Goal: Transaction & Acquisition: Subscribe to service/newsletter

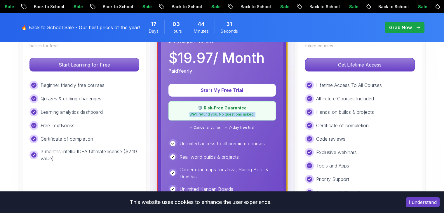
click at [211, 117] on div "🛡️ Risk-Free Guarantee We'll refund you. No questions asked." at bounding box center [221, 110] width 107 height 19
click at [213, 128] on span "✓ Cancel anytime" at bounding box center [205, 127] width 30 height 5
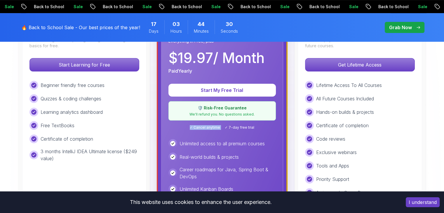
click at [213, 128] on span "✓ Cancel anytime" at bounding box center [205, 127] width 30 height 5
click at [218, 128] on span "✓ Cancel anytime" at bounding box center [205, 127] width 30 height 5
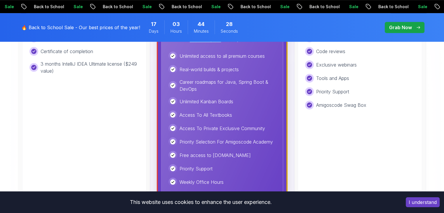
scroll to position [262, 0]
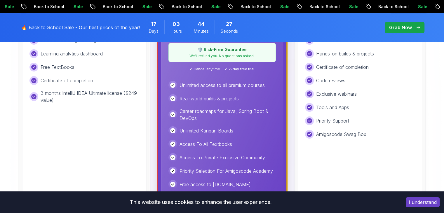
click at [211, 82] on p "Unlimited access to all premium courses" at bounding box center [221, 85] width 85 height 7
click at [204, 96] on p "Real-world builds & projects" at bounding box center [208, 98] width 59 height 7
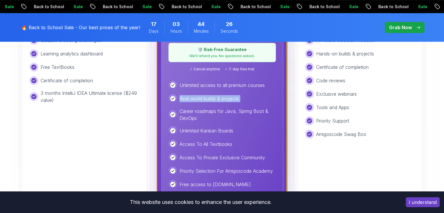
click at [204, 96] on p "Real-world builds & projects" at bounding box center [208, 98] width 59 height 7
click at [209, 108] on p "Career roadmaps for Java, Spring Boot & DevOps" at bounding box center [227, 115] width 96 height 14
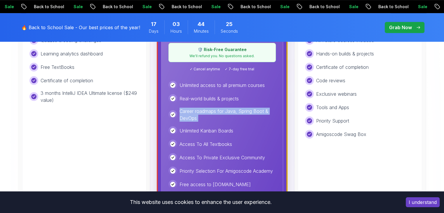
click at [209, 108] on p "Career roadmaps for Java, Spring Boot & DevOps" at bounding box center [227, 115] width 96 height 14
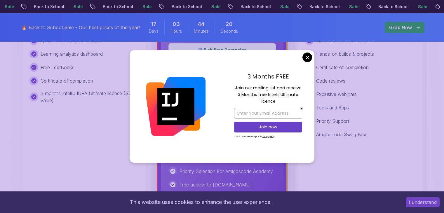
scroll to position [233, 0]
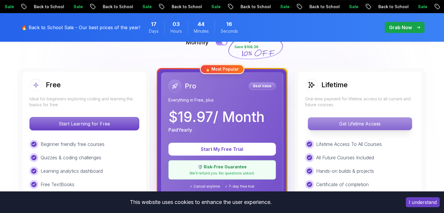
scroll to position [117, 0]
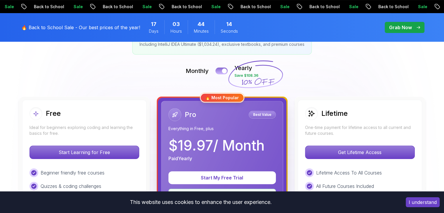
click at [218, 71] on button at bounding box center [221, 70] width 12 height 7
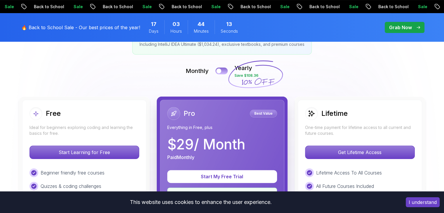
click at [220, 70] on div at bounding box center [218, 71] width 5 height 5
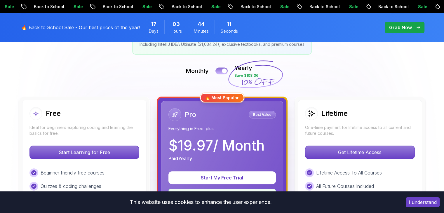
click at [219, 70] on button at bounding box center [221, 70] width 12 height 7
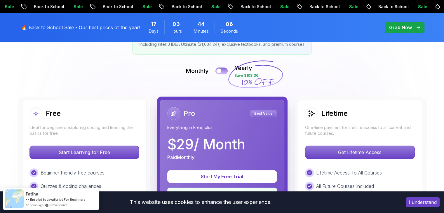
click at [222, 70] on button at bounding box center [221, 70] width 12 height 7
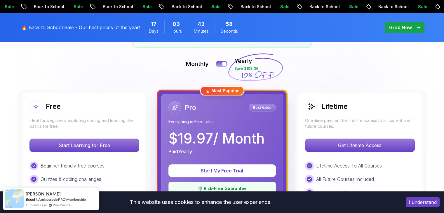
scroll to position [233, 0]
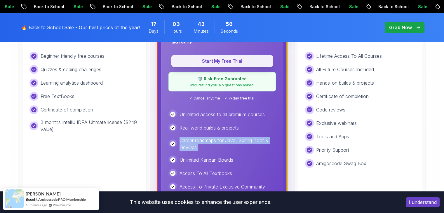
click at [225, 63] on p "Start My Free Trial" at bounding box center [222, 61] width 89 height 7
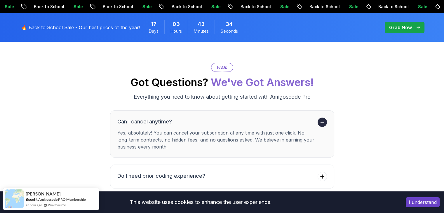
scroll to position [2100, 0]
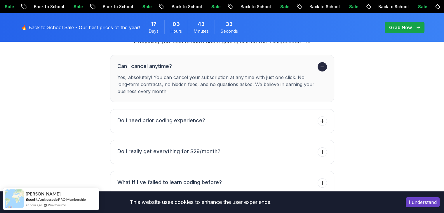
click at [199, 74] on p "Yes, absolutely! You can cancel your subscription at any time with just one cli…" at bounding box center [216, 84] width 198 height 21
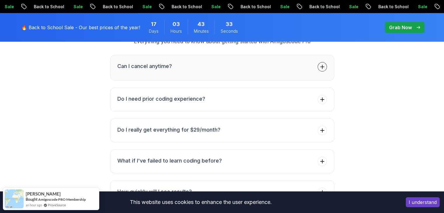
click at [199, 69] on ul "Can I cancel anytime? Yes, absolutely! You can cancel your subscription at any …" at bounding box center [222, 176] width 224 height 242
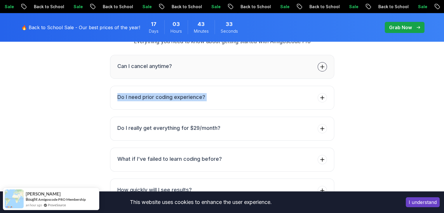
drag, startPoint x: 199, startPoint y: 69, endPoint x: 196, endPoint y: 62, distance: 7.9
click at [199, 69] on ul "Can I cancel anytime? Do I need prior coding experience? Do I really get everyt…" at bounding box center [222, 175] width 224 height 240
click at [196, 62] on button "Can I cancel anytime?" at bounding box center [222, 67] width 224 height 24
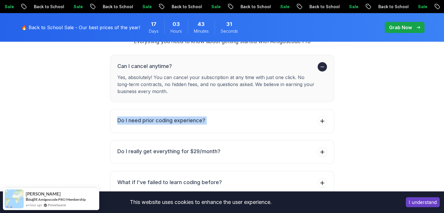
click at [194, 75] on p "Yes, absolutely! You can cancel your subscription at any time with just one cli…" at bounding box center [216, 84] width 198 height 21
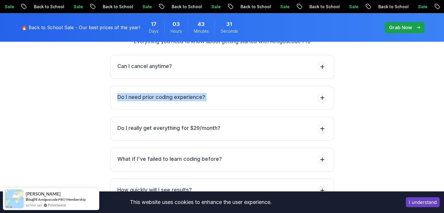
click at [194, 86] on button "Do I need prior coding experience?" at bounding box center [222, 98] width 224 height 24
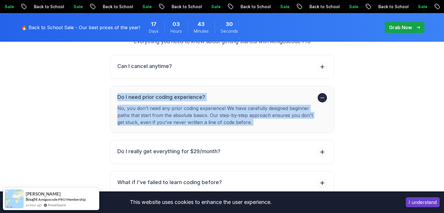
click at [195, 69] on ul "Can I cancel anytime? Do I need prior coding experience? No, you don't need any…" at bounding box center [222, 187] width 224 height 264
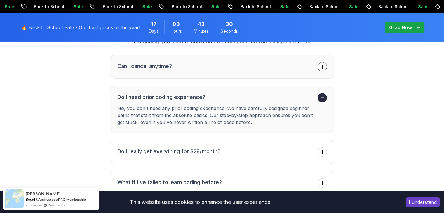
click at [195, 62] on button "Can I cancel anytime?" at bounding box center [222, 67] width 224 height 24
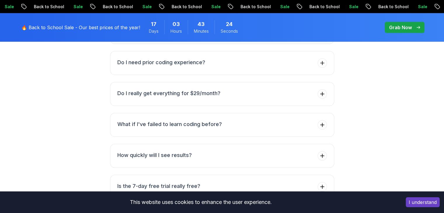
scroll to position [2158, 0]
click at [190, 55] on button "Do I need prior coding experience?" at bounding box center [222, 63] width 224 height 24
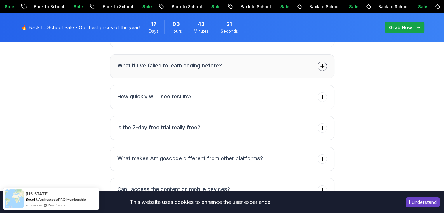
scroll to position [2187, 0]
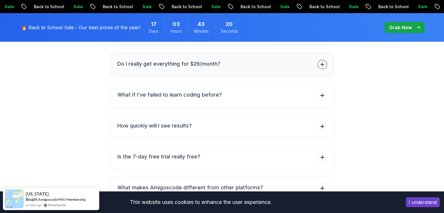
click at [189, 60] on li "Do I really get everything for $29/month?" at bounding box center [168, 64] width 103 height 9
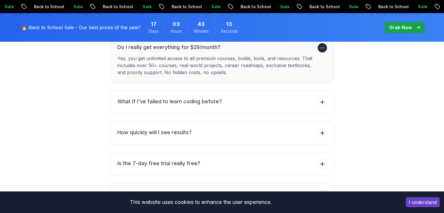
scroll to position [2217, 0]
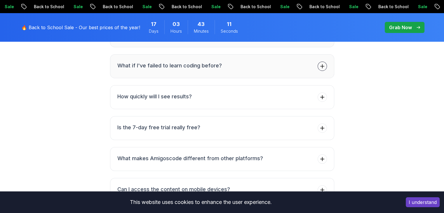
click at [188, 62] on li "What if I've failed to learn coding before?" at bounding box center [169, 66] width 104 height 9
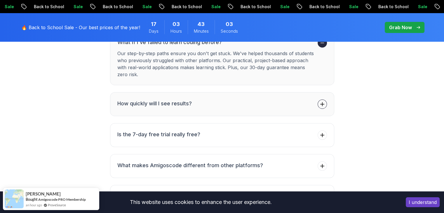
click at [190, 92] on button "How quickly will I see results?" at bounding box center [222, 104] width 224 height 24
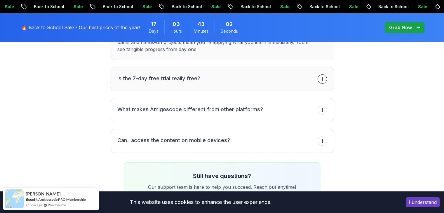
scroll to position [2275, 0]
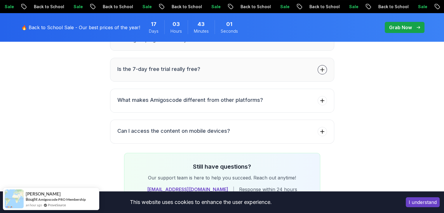
click at [179, 65] on h3 "Is the 7-day free trial really free?" at bounding box center [158, 69] width 83 height 8
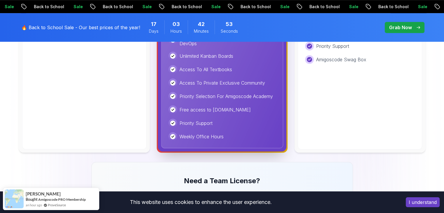
scroll to position [212, 0]
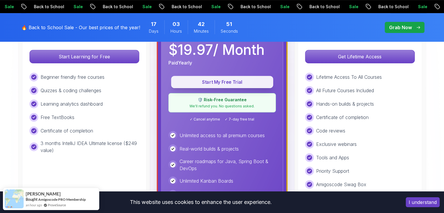
click at [214, 85] on p "Start My Free Trial" at bounding box center [222, 82] width 89 height 7
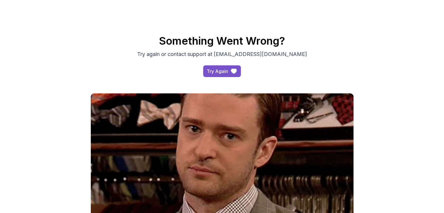
click at [218, 70] on div "Try Again" at bounding box center [216, 71] width 21 height 7
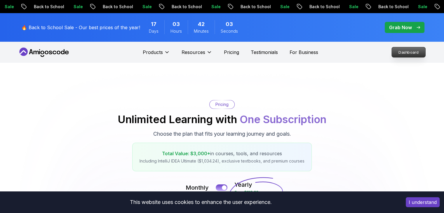
click at [401, 53] on p "Dashboard" at bounding box center [408, 52] width 34 height 10
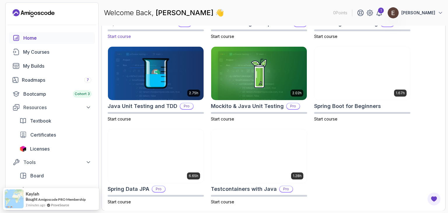
scroll to position [185, 0]
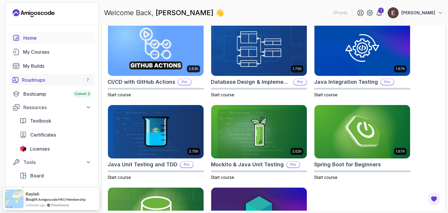
click at [65, 80] on div "Roadmaps 7" at bounding box center [56, 79] width 69 height 7
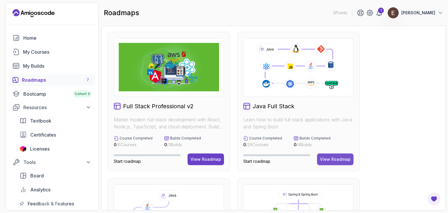
click at [329, 157] on div "View Roadmap" at bounding box center [335, 159] width 31 height 6
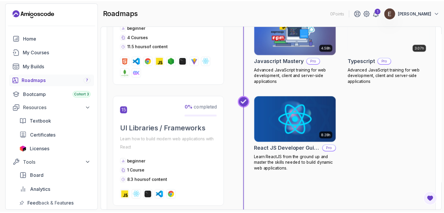
scroll to position [2063, 0]
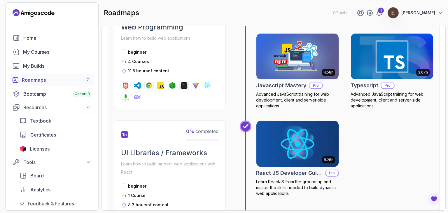
click at [385, 83] on p "Pro" at bounding box center [387, 86] width 13 height 6
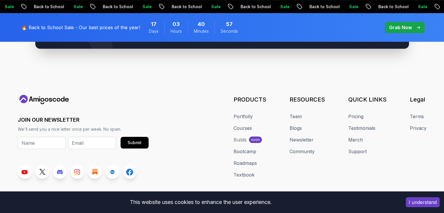
scroll to position [347, 0]
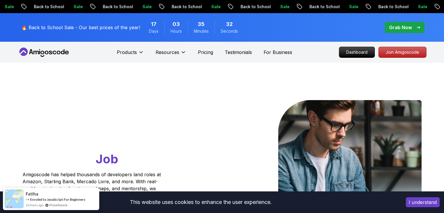
click at [400, 30] on p "Grab Now" at bounding box center [400, 27] width 23 height 7
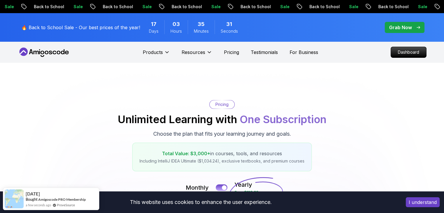
click at [400, 30] on p "Grab Now" at bounding box center [400, 27] width 23 height 7
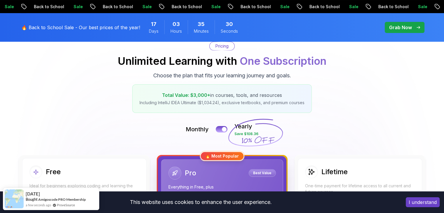
scroll to position [117, 0]
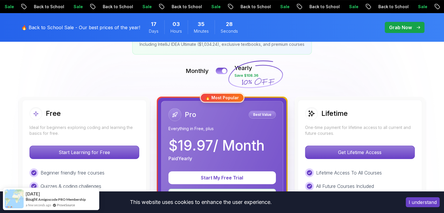
click at [212, 65] on div "Monthly Yearly Save $108.36" at bounding box center [222, 71] width 408 height 14
click at [215, 69] on div "Monthly Yearly Save $108.36" at bounding box center [222, 71] width 408 height 14
click at [218, 69] on button at bounding box center [221, 70] width 12 height 7
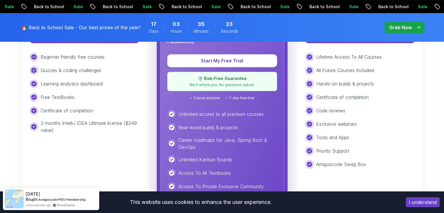
scroll to position [233, 0]
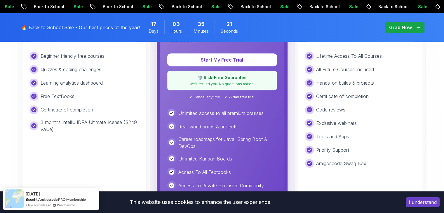
click at [239, 91] on div "Start My Free Trial 🛡️ Risk-Free Guarantee We'll refund you. No questions asked…" at bounding box center [222, 76] width 110 height 46
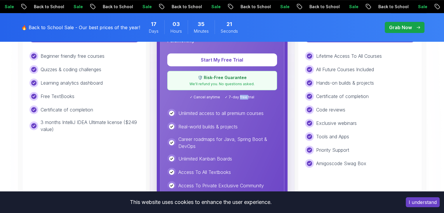
click at [239, 91] on div "Start My Free Trial 🛡️ Risk-Free Guarantee We'll refund you. No questions asked…" at bounding box center [222, 76] width 110 height 46
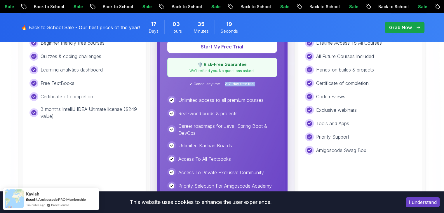
scroll to position [204, 0]
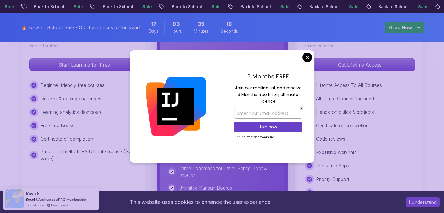
click at [219, 90] on div at bounding box center [175, 106] width 92 height 113
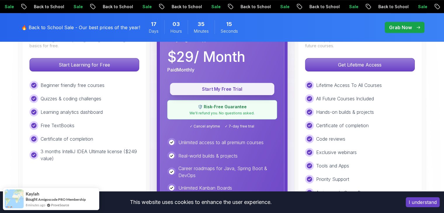
click at [224, 86] on p "Start My Free Trial" at bounding box center [221, 89] width 91 height 7
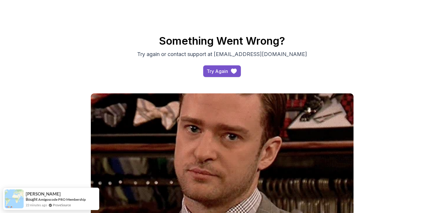
click at [232, 66] on button "Try Again" at bounding box center [222, 71] width 38 height 12
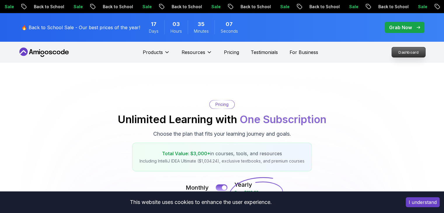
click at [404, 47] on p "Dashboard" at bounding box center [408, 52] width 34 height 10
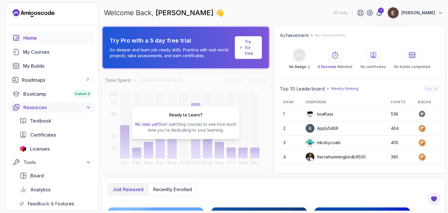
scroll to position [58, 0]
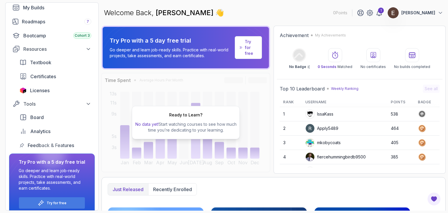
click at [50, 96] on div "Home My Courses My Builds Roadmaps 7 Bootcamp Cohort 3 Resources Textbook Certi…" at bounding box center [52, 62] width 86 height 177
click at [47, 92] on span "Licenses" at bounding box center [40, 90] width 20 height 7
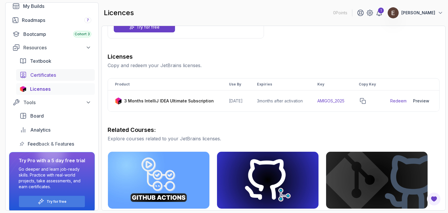
scroll to position [65, 0]
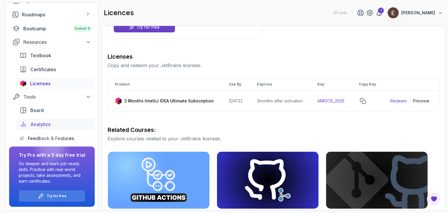
click at [57, 122] on div "Analytics" at bounding box center [60, 124] width 61 height 7
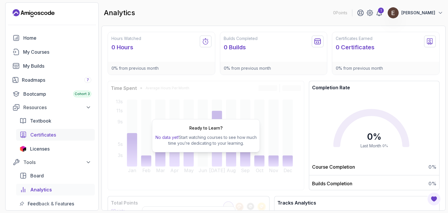
click at [47, 136] on span "Certificates" at bounding box center [43, 134] width 26 height 7
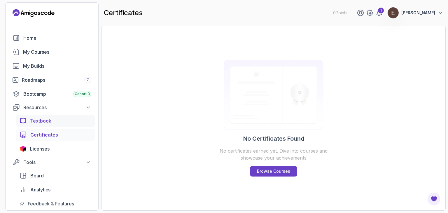
click at [43, 124] on link "Textbook" at bounding box center [55, 121] width 79 height 12
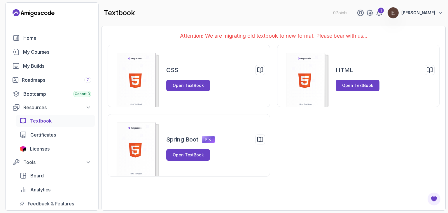
click at [40, 30] on div at bounding box center [52, 25] width 93 height 14
click at [37, 36] on div "Home" at bounding box center [57, 37] width 68 height 7
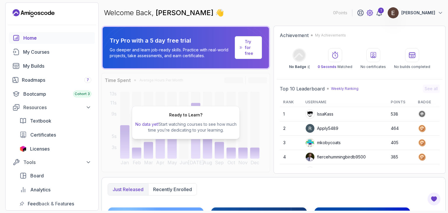
click at [373, 13] on icon at bounding box center [369, 12] width 7 height 7
click at [382, 15] on icon at bounding box center [379, 13] width 5 height 6
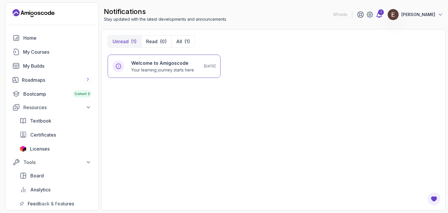
click at [384, 15] on div "1" at bounding box center [381, 12] width 6 height 6
click at [380, 34] on div "Unread (1) Read (0) All (1) Welcome to Amigoscode Your learning journey starts …" at bounding box center [273, 119] width 344 height 181
click at [382, 16] on icon at bounding box center [379, 15] width 5 height 6
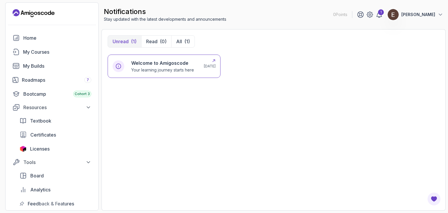
click at [192, 59] on h6 "Welcome to Amigoscode" at bounding box center [162, 62] width 63 height 7
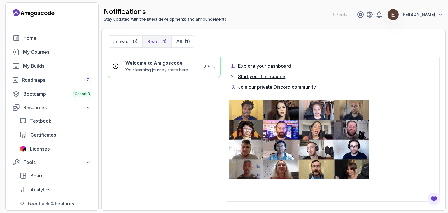
scroll to position [492, 0]
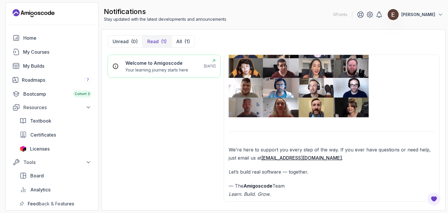
drag, startPoint x: 217, startPoint y: 68, endPoint x: 202, endPoint y: 68, distance: 15.2
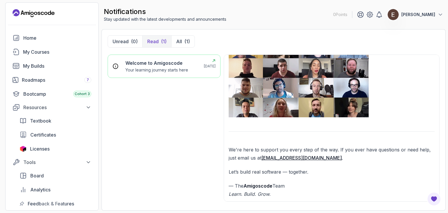
click at [202, 68] on div "Welcome to Amigoscode Your learning journey starts here [DATE]" at bounding box center [164, 65] width 103 height 13
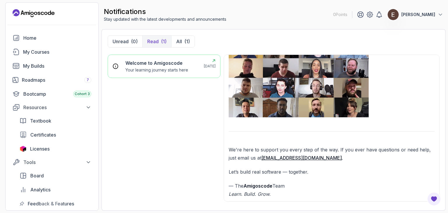
click at [214, 61] on icon at bounding box center [213, 60] width 5 height 5
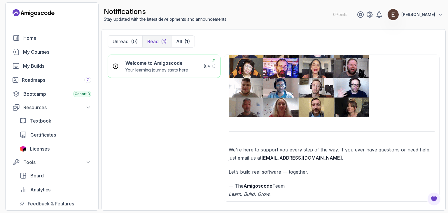
click at [214, 61] on icon at bounding box center [213, 60] width 5 height 5
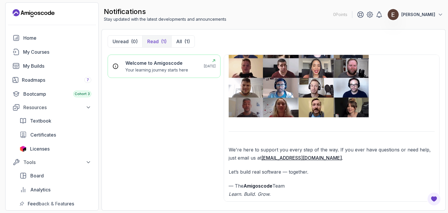
click at [171, 66] on h6 "Welcome to Amigoscode" at bounding box center [156, 62] width 63 height 7
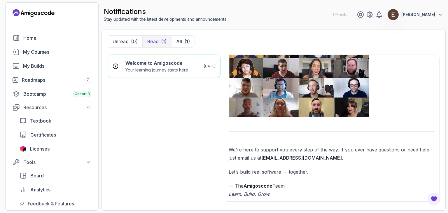
click at [153, 38] on p "Read" at bounding box center [152, 41] width 11 height 7
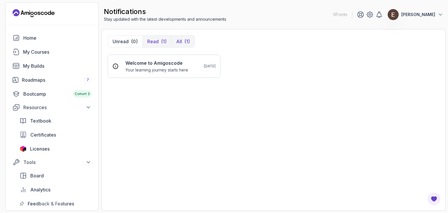
click at [174, 39] on button "All (1)" at bounding box center [182, 42] width 23 height 12
click at [180, 42] on p "All" at bounding box center [179, 41] width 6 height 7
click at [373, 17] on icon at bounding box center [369, 14] width 7 height 7
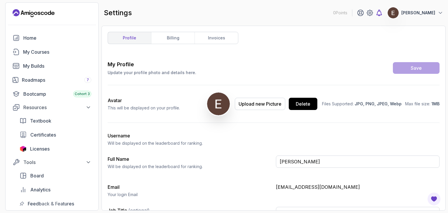
click at [383, 15] on div at bounding box center [370, 12] width 26 height 7
click at [397, 17] on div "[PERSON_NAME]" at bounding box center [400, 13] width 86 height 12
click at [394, 17] on div "[PERSON_NAME]" at bounding box center [400, 13] width 86 height 12
click at [383, 14] on icon at bounding box center [379, 12] width 7 height 7
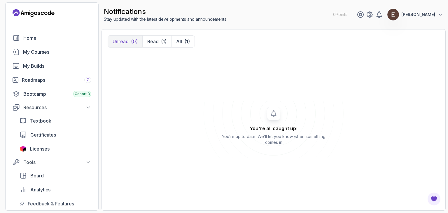
click at [399, 15] on img at bounding box center [393, 15] width 12 height 12
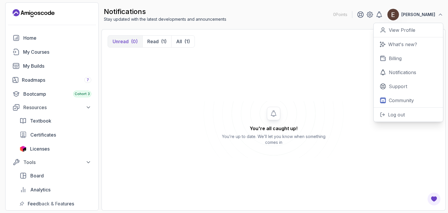
click at [399, 15] on img at bounding box center [393, 15] width 12 height 12
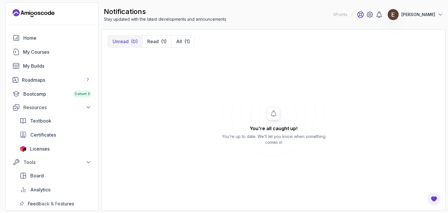
click at [363, 15] on icon at bounding box center [361, 15] width 6 height 6
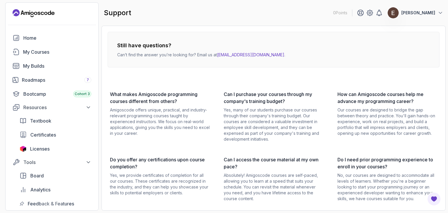
click at [195, 55] on p "Can’t find the answer you’re looking for? Email us at [EMAIL_ADDRESS][DOMAIN_NA…" at bounding box center [201, 55] width 168 height 6
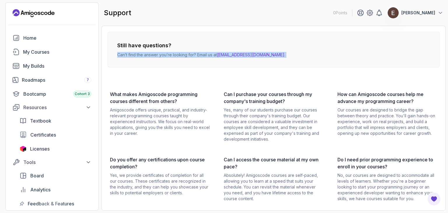
click at [195, 55] on p "Can’t find the answer you’re looking for? Email us at [EMAIL_ADDRESS][DOMAIN_NA…" at bounding box center [201, 55] width 168 height 6
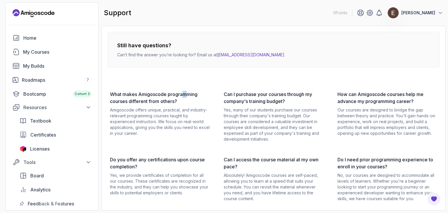
click at [183, 79] on div "Still have questions? Can’t find the answer you’re looking for? Email us at [EM…" at bounding box center [274, 149] width 332 height 235
click at [44, 46] on div "Home My Courses My Builds Roadmaps 7 Bootcamp Cohort 3 Resources Textbook Certi…" at bounding box center [52, 120] width 86 height 177
click at [43, 45] on div "Home My Courses My Builds Roadmaps 7 Bootcamp Cohort 3 Resources Textbook Certi…" at bounding box center [52, 120] width 86 height 177
click at [34, 81] on div "Roadmaps 7" at bounding box center [56, 79] width 69 height 7
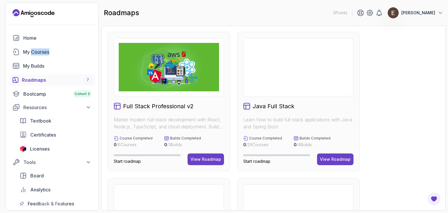
click at [142, 93] on div at bounding box center [169, 67] width 110 height 58
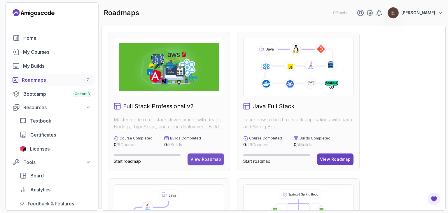
click at [194, 160] on div "View Roadmap" at bounding box center [205, 159] width 31 height 6
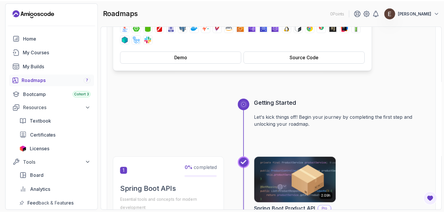
scroll to position [233, 0]
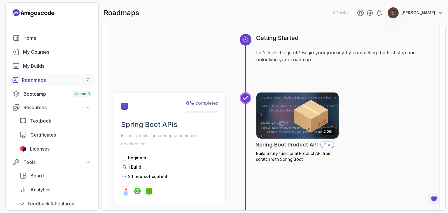
click at [278, 118] on img at bounding box center [297, 115] width 86 height 48
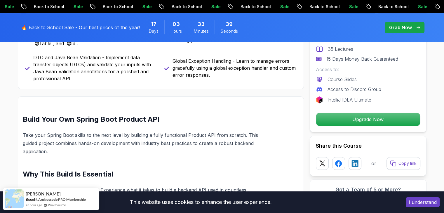
drag, startPoint x: 186, startPoint y: 98, endPoint x: 165, endPoint y: 94, distance: 21.3
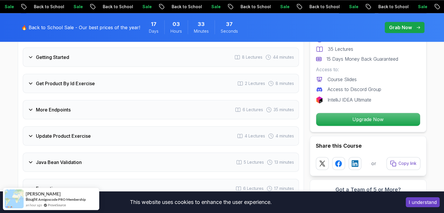
scroll to position [758, 0]
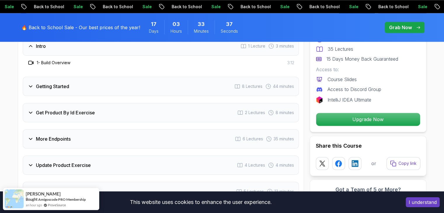
click at [61, 60] on h3 "1 - Build Overview" at bounding box center [54, 63] width 34 height 6
click at [58, 77] on div "Getting Started 8 Lectures 44 minutes" at bounding box center [161, 86] width 276 height 19
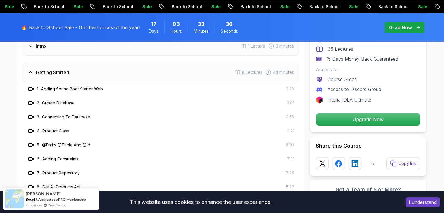
click at [59, 82] on div "1 - Adding Spring Boot Starter Web 3:28" at bounding box center [161, 89] width 276 height 14
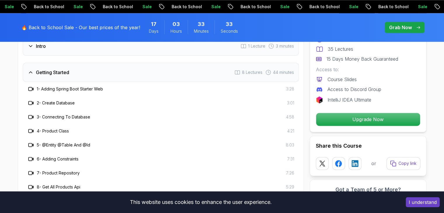
drag, startPoint x: 64, startPoint y: 82, endPoint x: 55, endPoint y: 79, distance: 9.8
click at [55, 86] on h3 "1 - Adding Spring Boot Starter Web" at bounding box center [70, 89] width 66 height 6
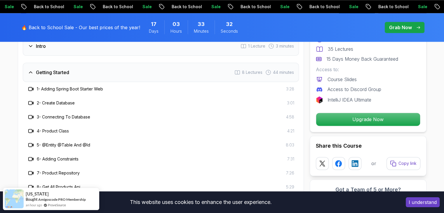
click at [64, 96] on div "2 - Create Database 3:01" at bounding box center [161, 103] width 276 height 14
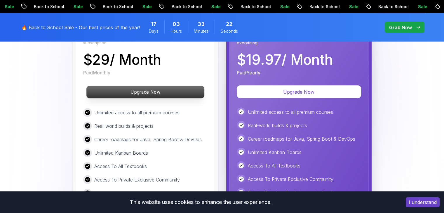
scroll to position [1225, 0]
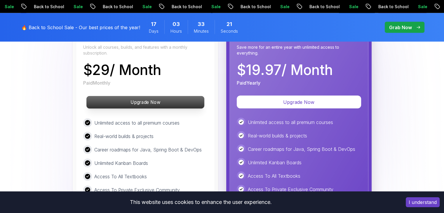
click at [150, 96] on p "Upgrade Now" at bounding box center [145, 102] width 118 height 12
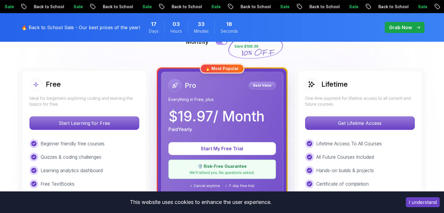
scroll to position [117, 0]
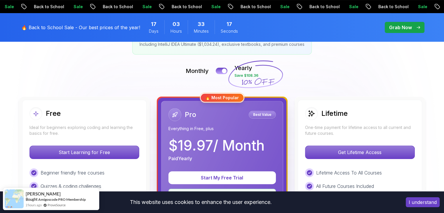
click at [228, 76] on icon at bounding box center [255, 74] width 56 height 51
click at [221, 69] on button at bounding box center [221, 70] width 12 height 7
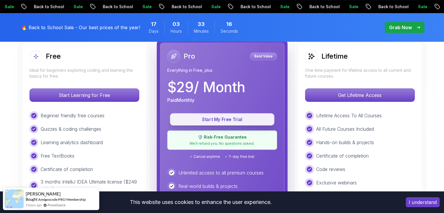
scroll to position [175, 0]
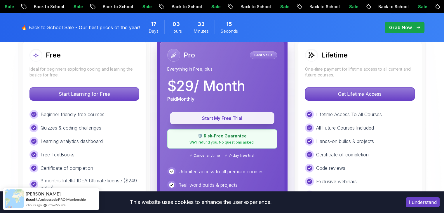
click at [237, 118] on p "Start My Free Trial" at bounding box center [221, 118] width 91 height 7
